Goal: Task Accomplishment & Management: Complete application form

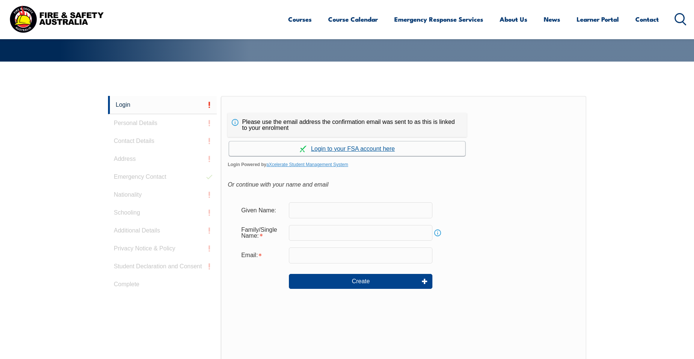
click at [346, 149] on link "Continue with aXcelerate" at bounding box center [347, 149] width 236 height 15
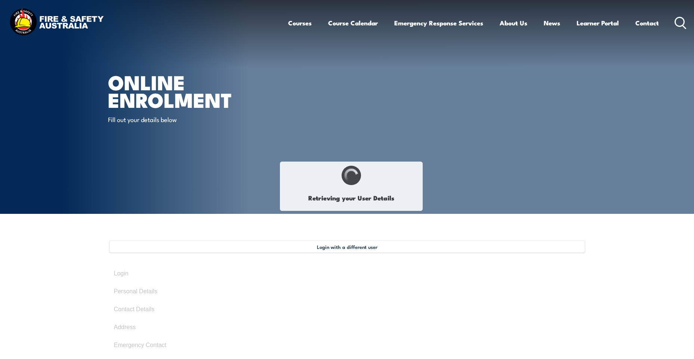
select select "Ms"
type input "Dilek"
type input "Ozdemir"
type input "[DATE]"
type input "8YV2U3Z6EG"
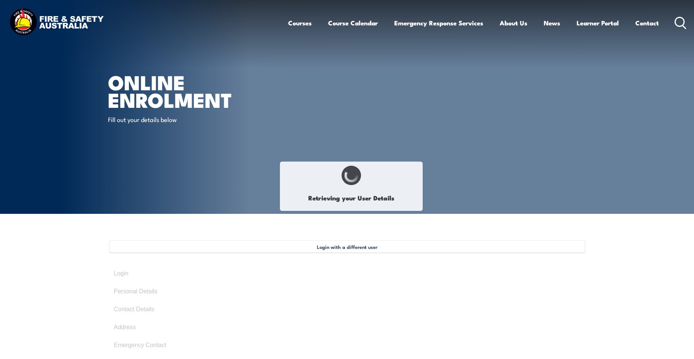
select select "F"
